Goal: Task Accomplishment & Management: Complete application form

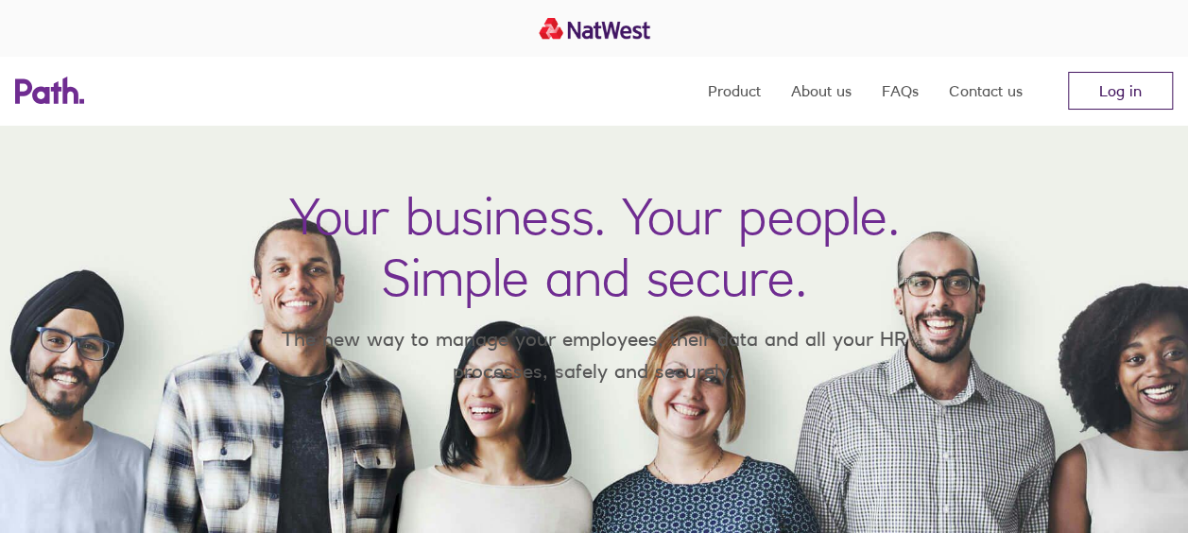
click at [1108, 93] on link "Log in" at bounding box center [1120, 91] width 105 height 38
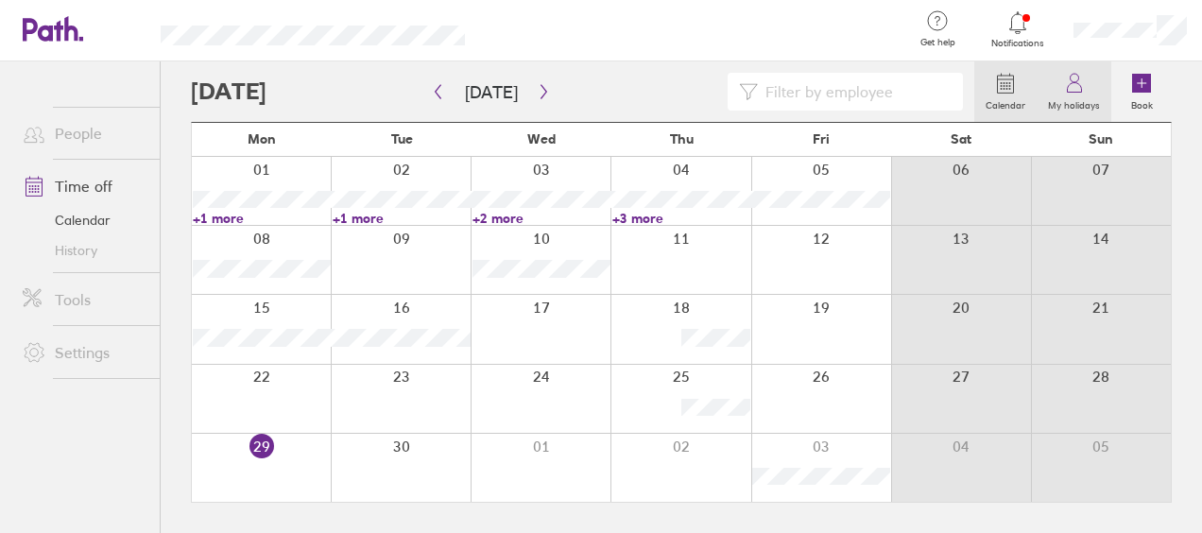
click at [1072, 98] on label "My holidays" at bounding box center [1074, 103] width 75 height 17
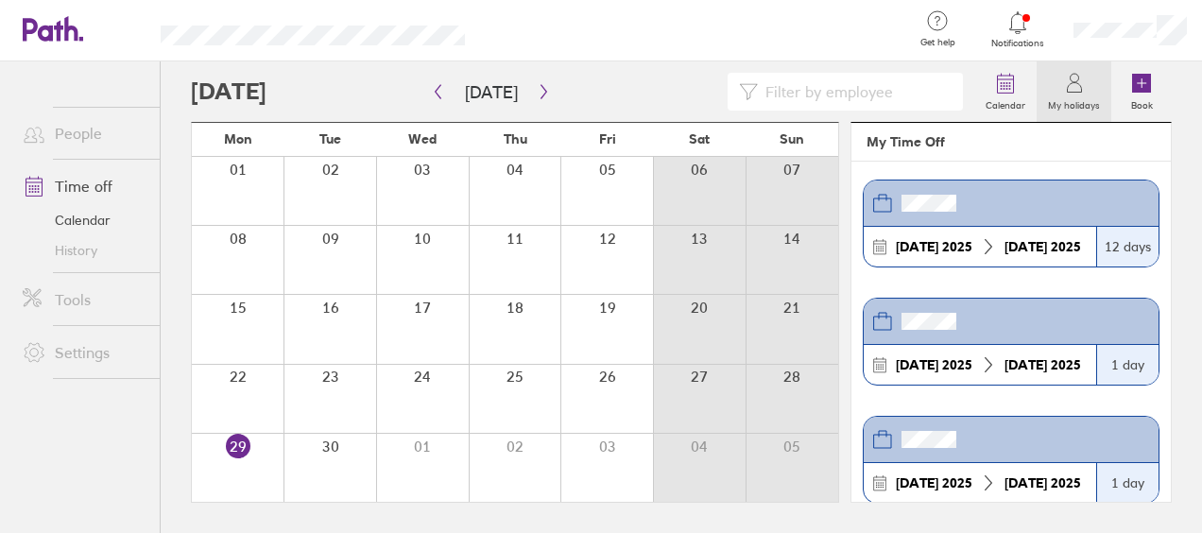
scroll to position [9, 0]
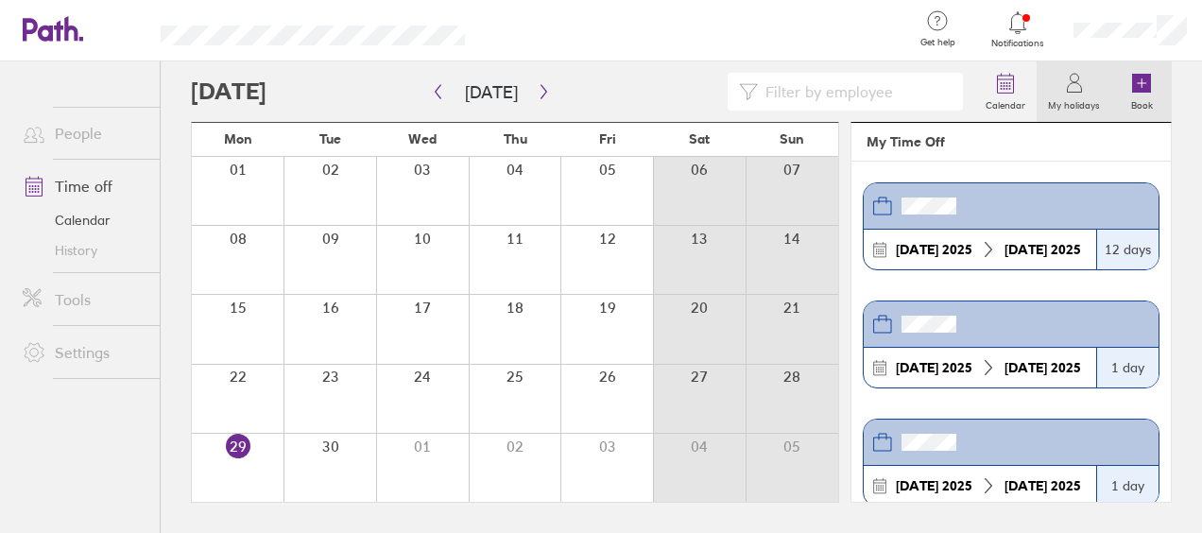
click at [1144, 86] on icon at bounding box center [1141, 83] width 19 height 19
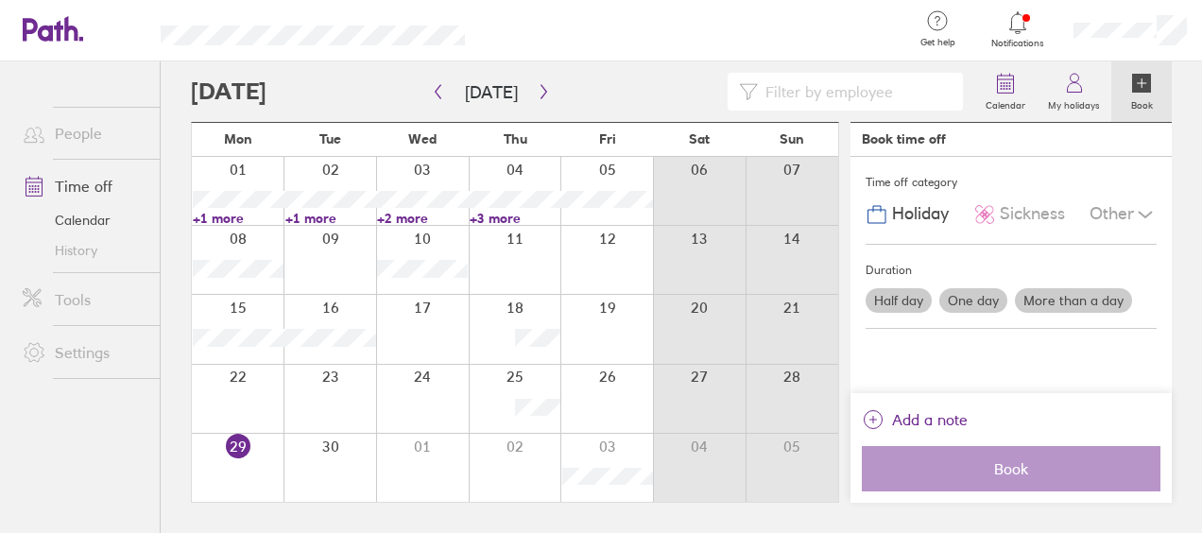
click at [978, 301] on label "One day" at bounding box center [973, 300] width 68 height 25
click at [0, 0] on input "One day" at bounding box center [0, 0] width 0 height 0
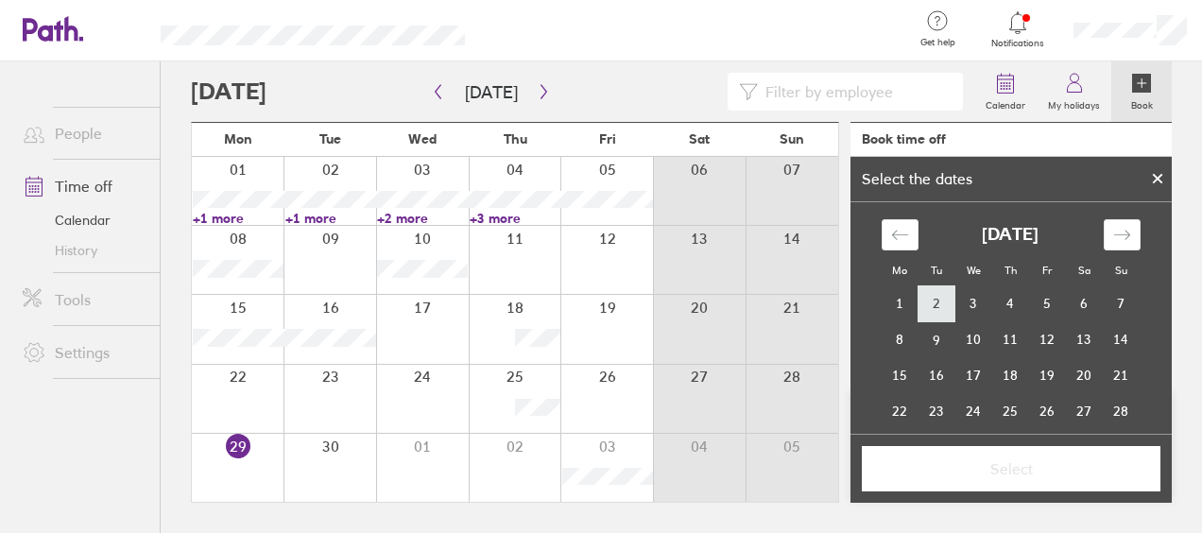
click at [931, 297] on td "2" at bounding box center [937, 304] width 37 height 36
click at [1034, 303] on td "5" at bounding box center [1047, 304] width 37 height 36
click at [934, 297] on td "2" at bounding box center [937, 304] width 37 height 36
click at [1016, 463] on span "Select" at bounding box center [1011, 468] width 272 height 17
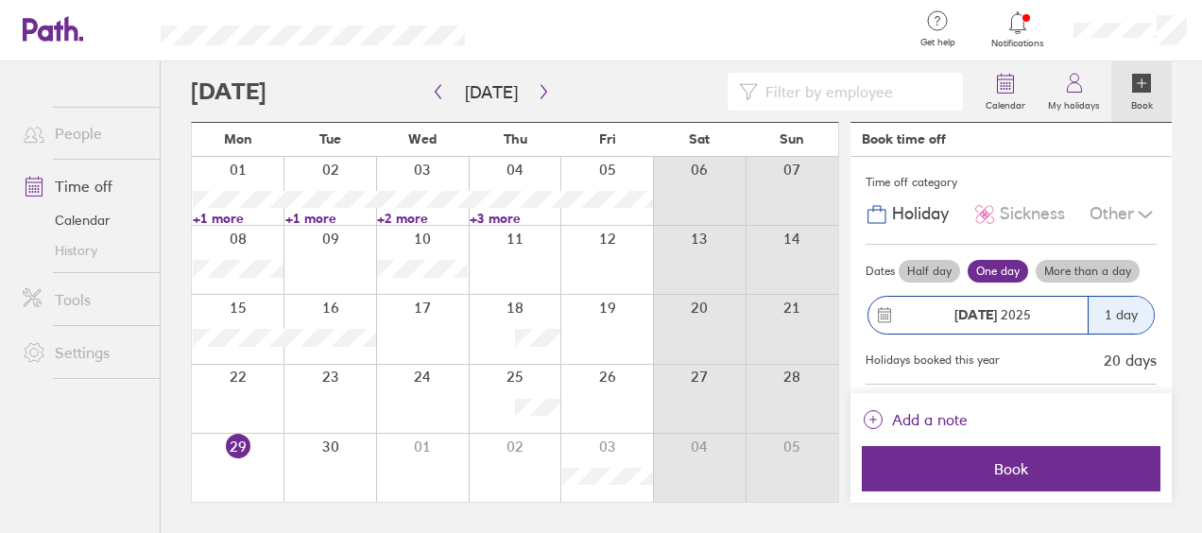
click at [1060, 270] on label "More than a day" at bounding box center [1088, 271] width 104 height 23
click at [0, 0] on input "More than a day" at bounding box center [0, 0] width 0 height 0
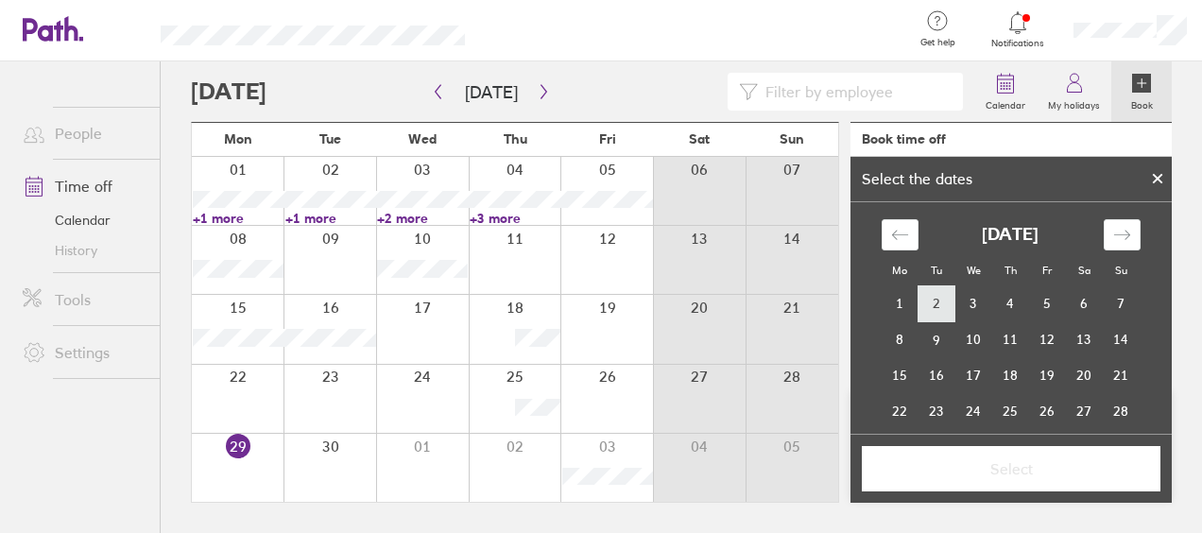
click at [934, 301] on td "2" at bounding box center [937, 304] width 37 height 36
click at [1035, 301] on td "5" at bounding box center [1047, 303] width 37 height 36
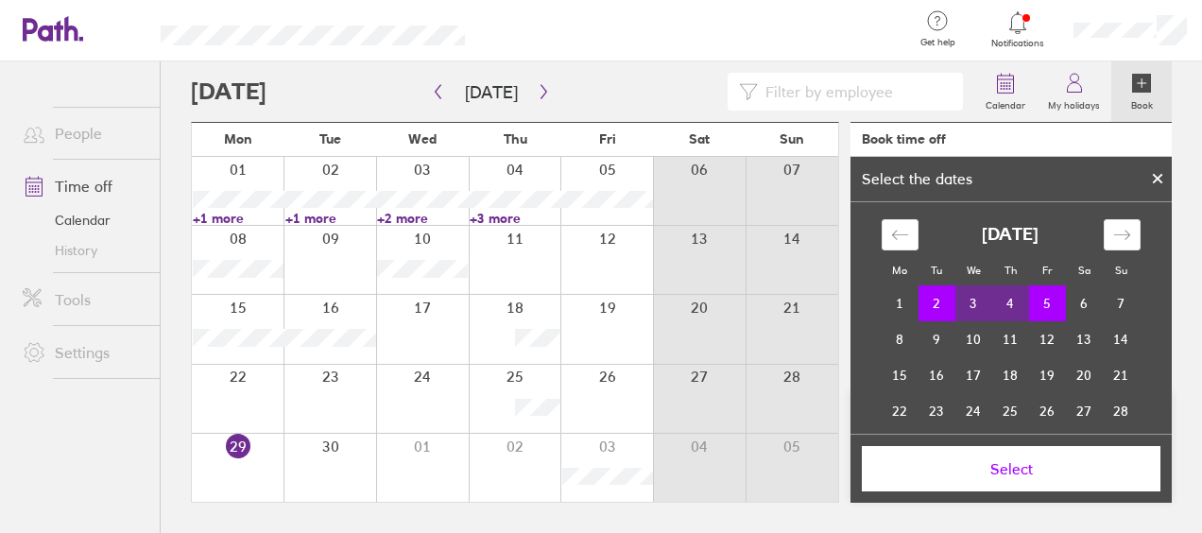
click at [1008, 463] on span "Select" at bounding box center [1011, 468] width 272 height 17
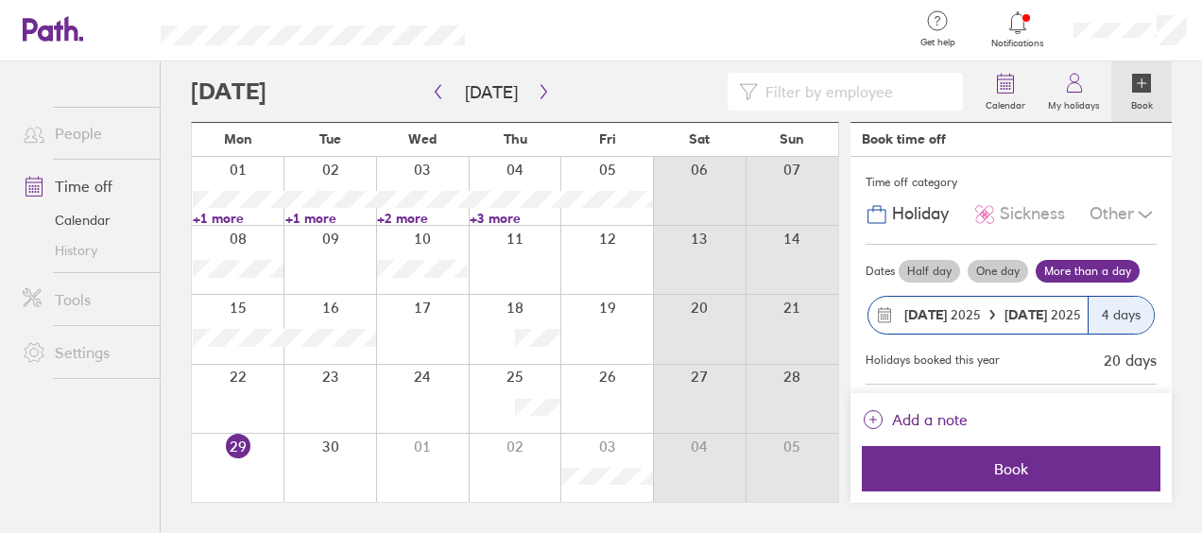
click at [1060, 270] on label "More than a day" at bounding box center [1088, 271] width 104 height 23
click at [0, 0] on input "More than a day" at bounding box center [0, 0] width 0 height 0
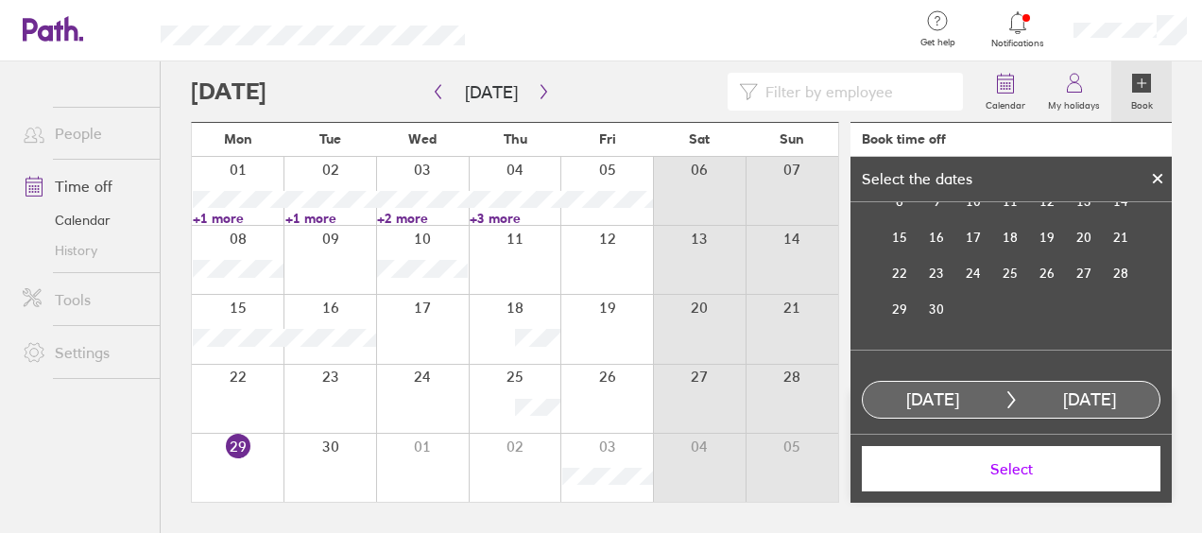
scroll to position [151, 0]
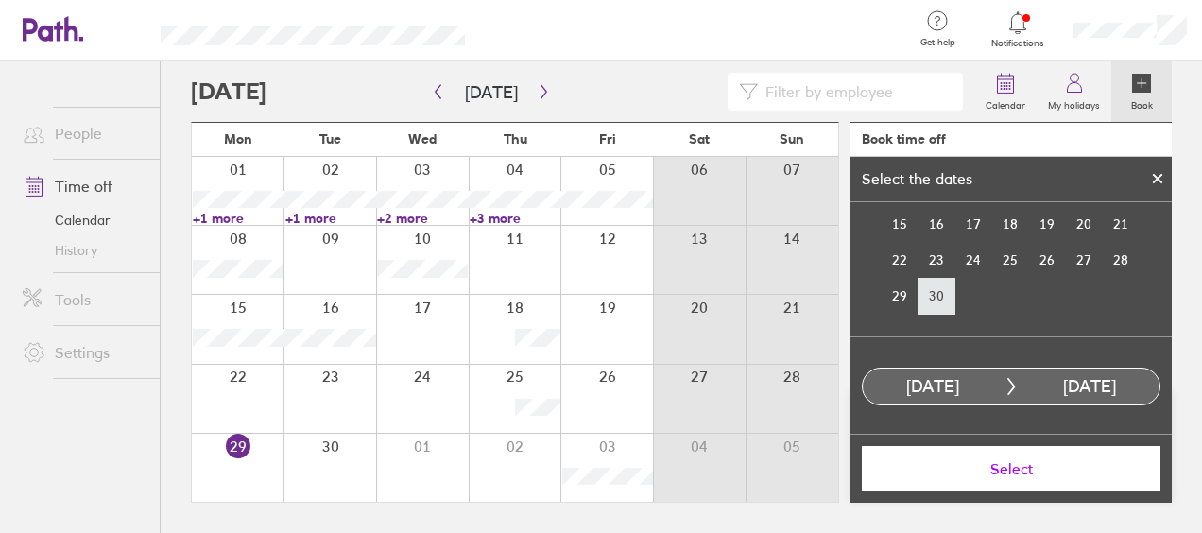
click at [926, 298] on td "30" at bounding box center [937, 296] width 37 height 36
click at [1004, 375] on div "[DATE]" at bounding box center [1011, 387] width 299 height 38
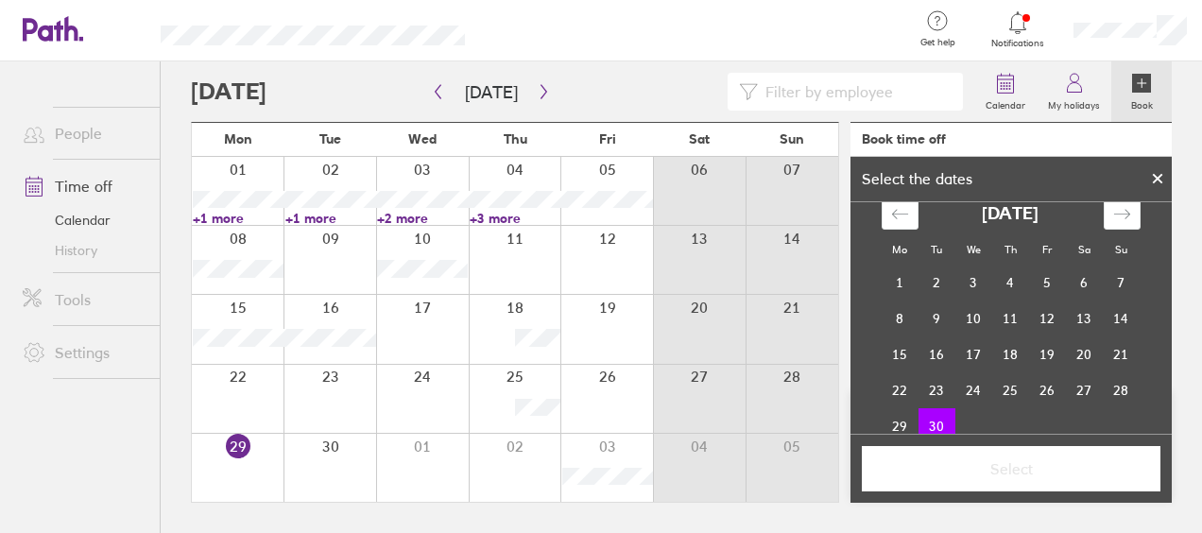
scroll to position [28, 0]
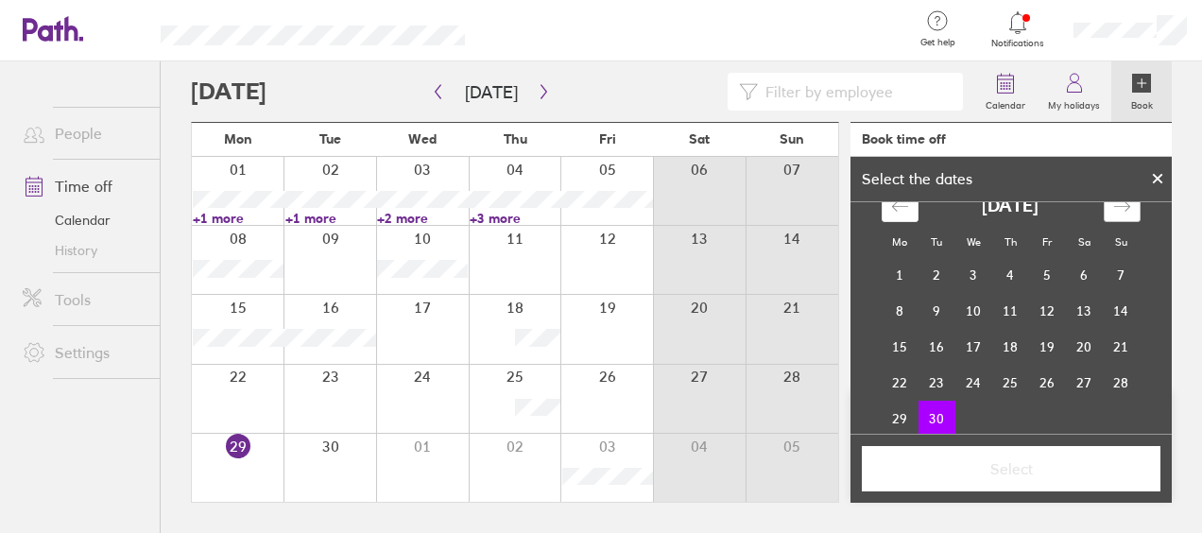
click at [1113, 212] on icon "Move forward to switch to the next month." at bounding box center [1122, 207] width 18 height 18
click at [1040, 270] on td "3" at bounding box center [1047, 275] width 37 height 36
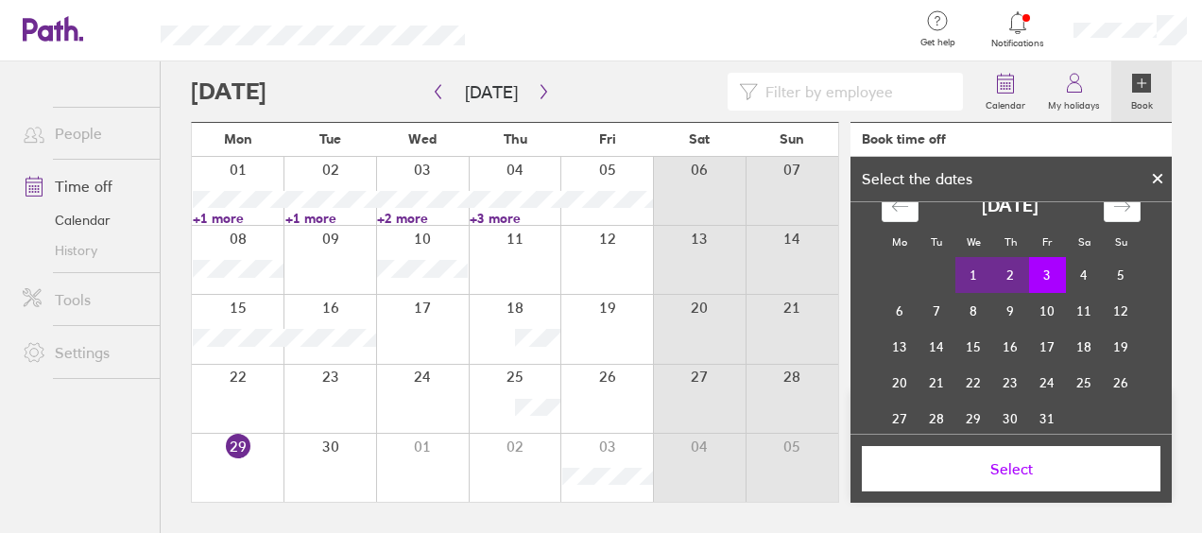
click at [1023, 465] on span "Select" at bounding box center [1011, 468] width 272 height 17
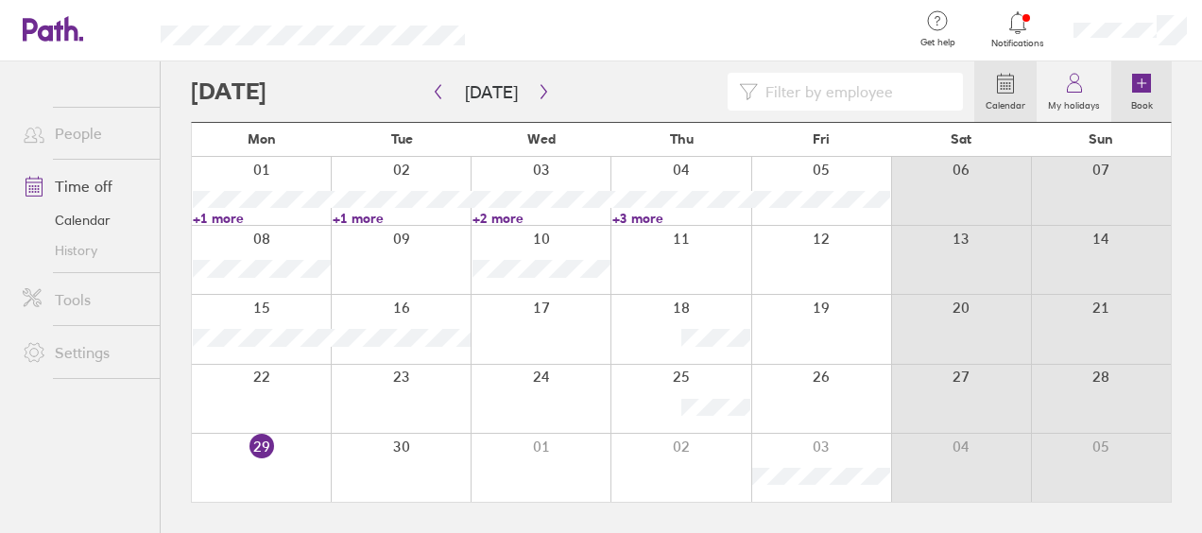
click at [1132, 85] on icon at bounding box center [1141, 83] width 19 height 19
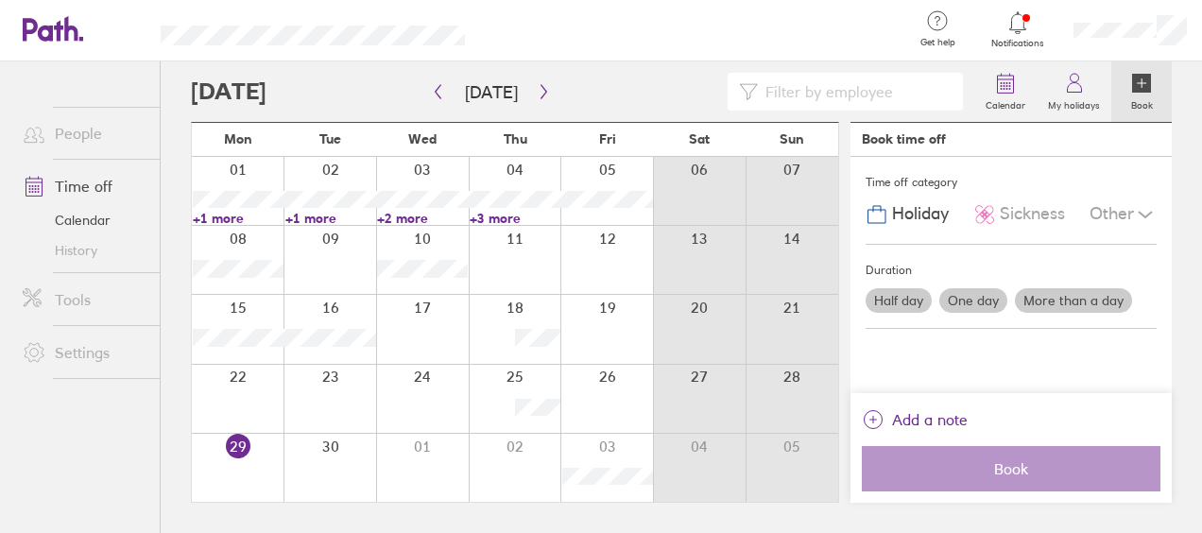
click at [1055, 299] on label "More than a day" at bounding box center [1073, 300] width 117 height 25
click at [0, 0] on input "More than a day" at bounding box center [0, 0] width 0 height 0
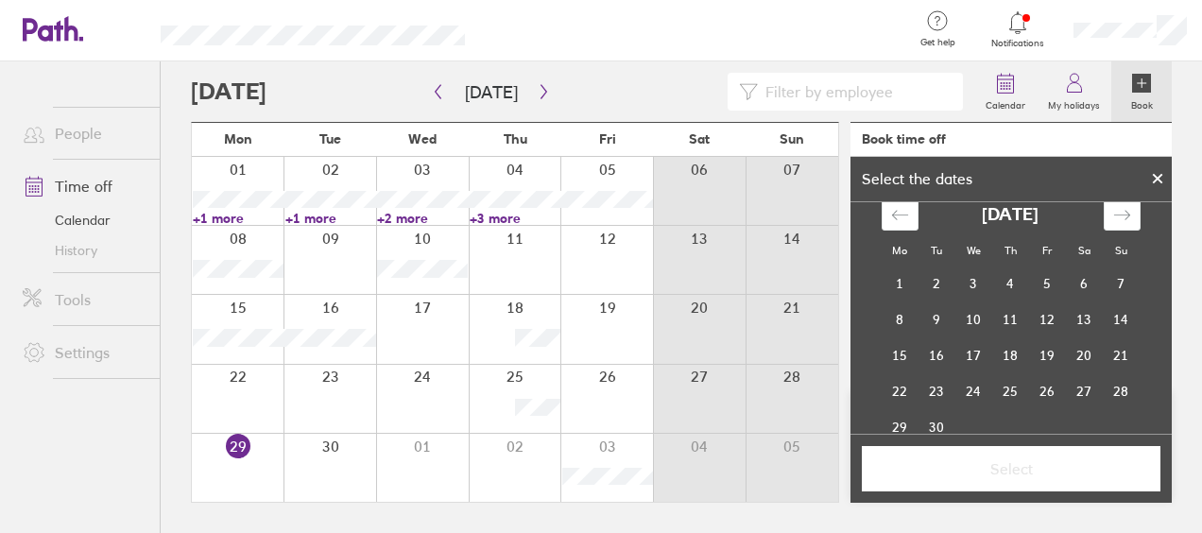
scroll to position [38, 0]
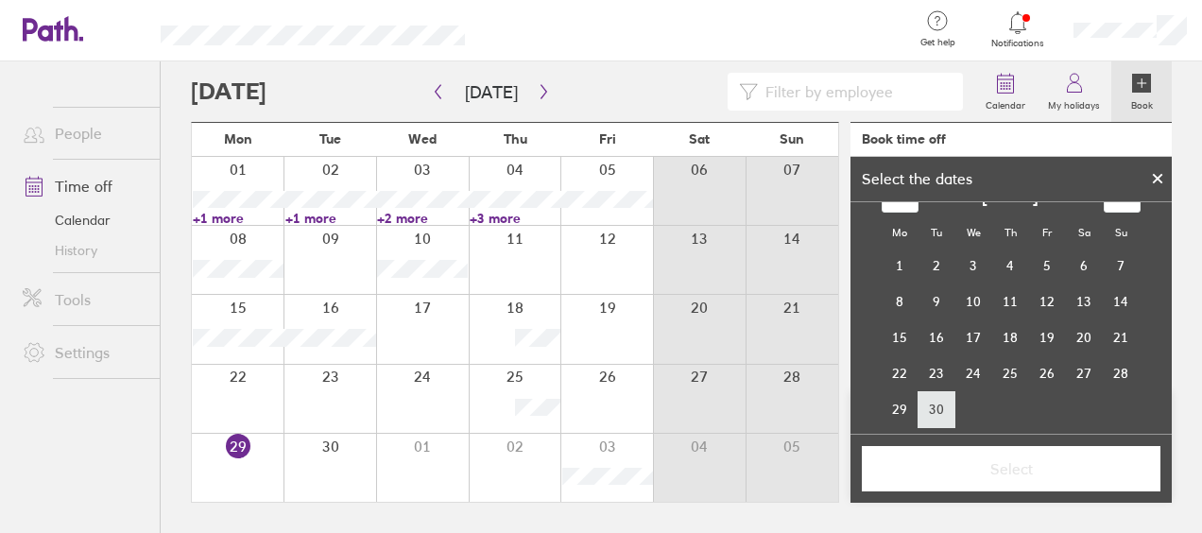
click at [932, 406] on td "30" at bounding box center [937, 409] width 37 height 36
click at [1121, 206] on div "Move forward to switch to the next month." at bounding box center [1122, 196] width 37 height 31
click at [1040, 263] on td "3" at bounding box center [1047, 266] width 37 height 36
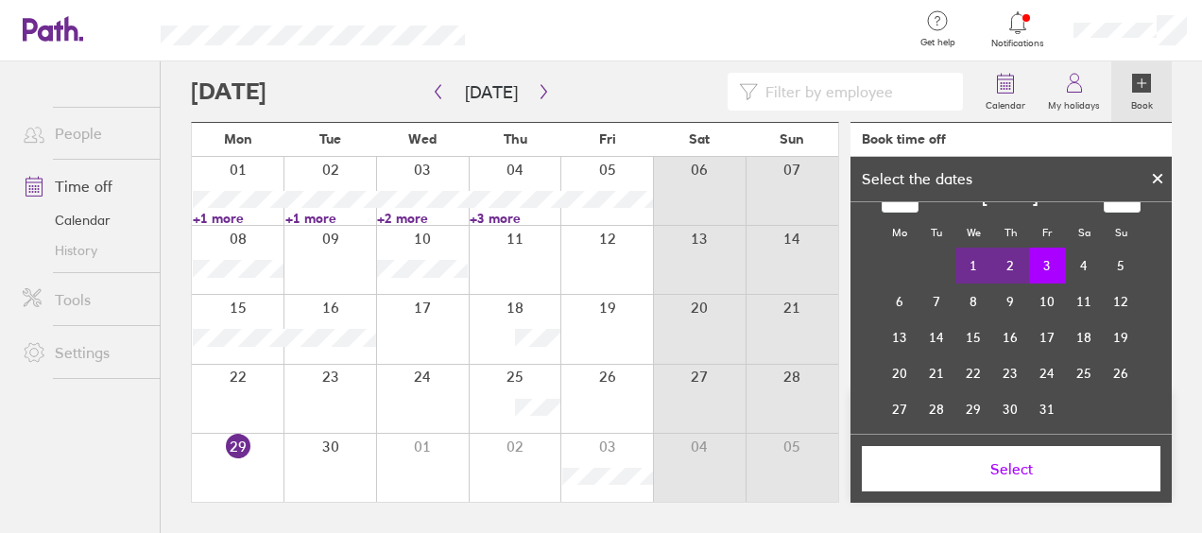
click at [1022, 464] on span "Select" at bounding box center [1011, 468] width 272 height 17
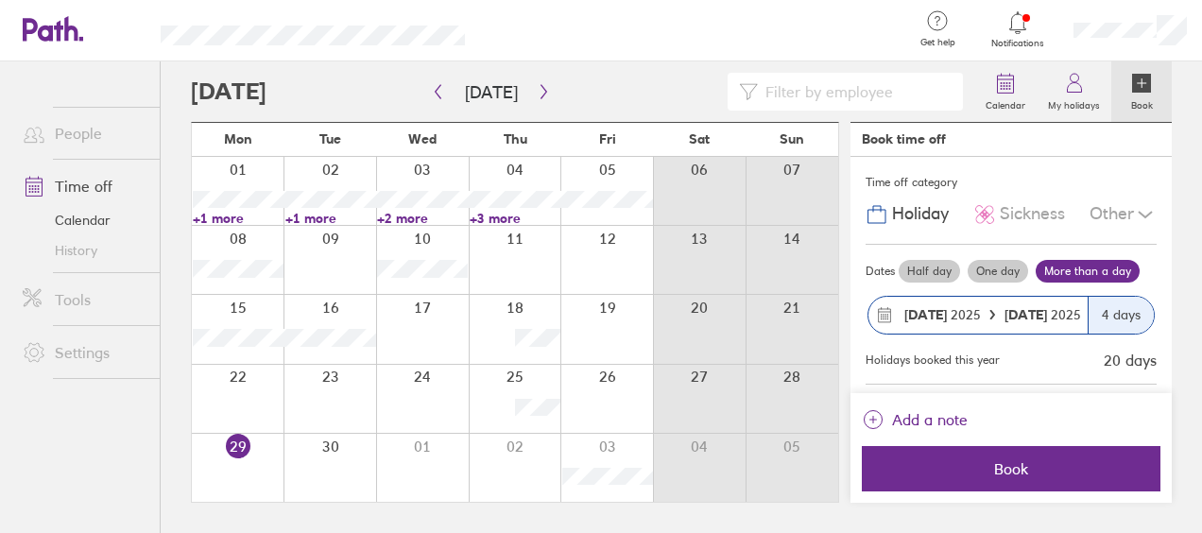
click at [1022, 464] on span "Book" at bounding box center [1011, 468] width 272 height 17
